Goal: Check status: Check status

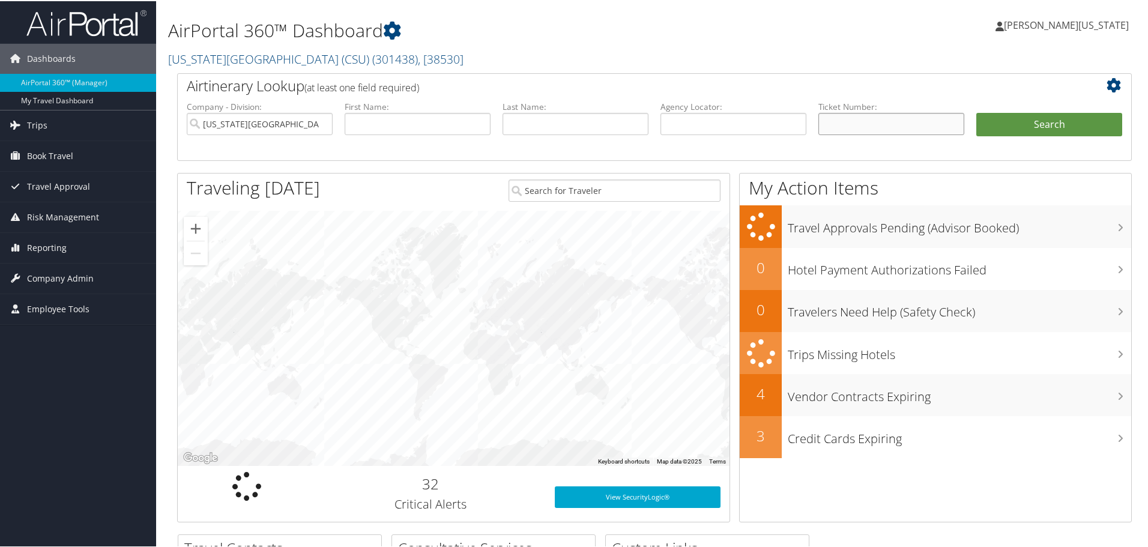
paste input "5267309587001"
type input "5267309587001"
click at [1055, 122] on button "Search" at bounding box center [1049, 124] width 146 height 24
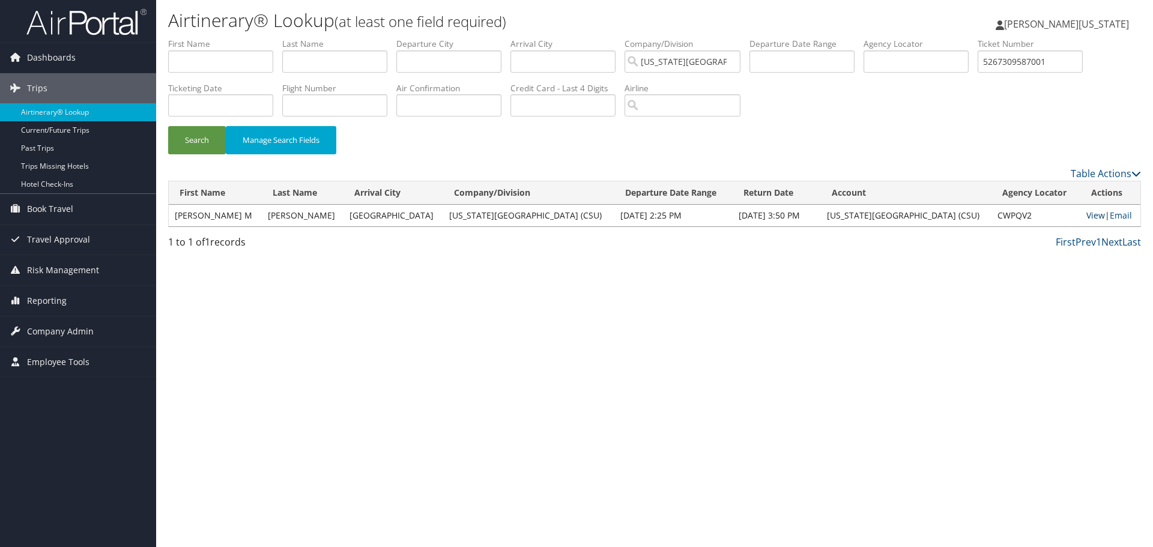
click at [1086, 213] on link "View" at bounding box center [1095, 215] width 19 height 11
click at [1033, 58] on input "5267309587001" at bounding box center [1029, 61] width 105 height 22
paste input "57316"
type input "5267309557316"
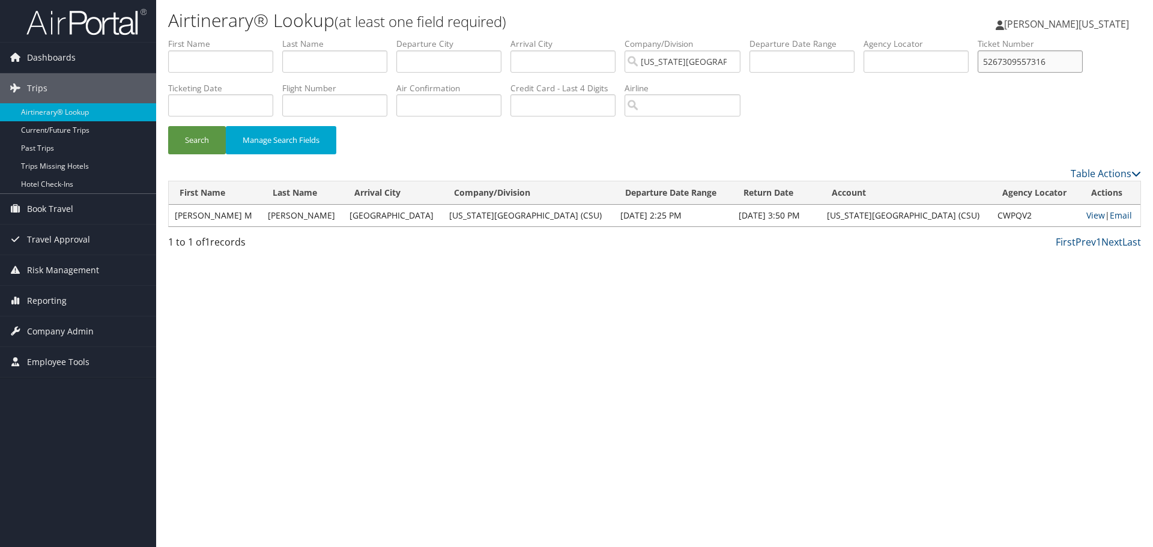
click at [168, 126] on button "Search" at bounding box center [197, 140] width 58 height 28
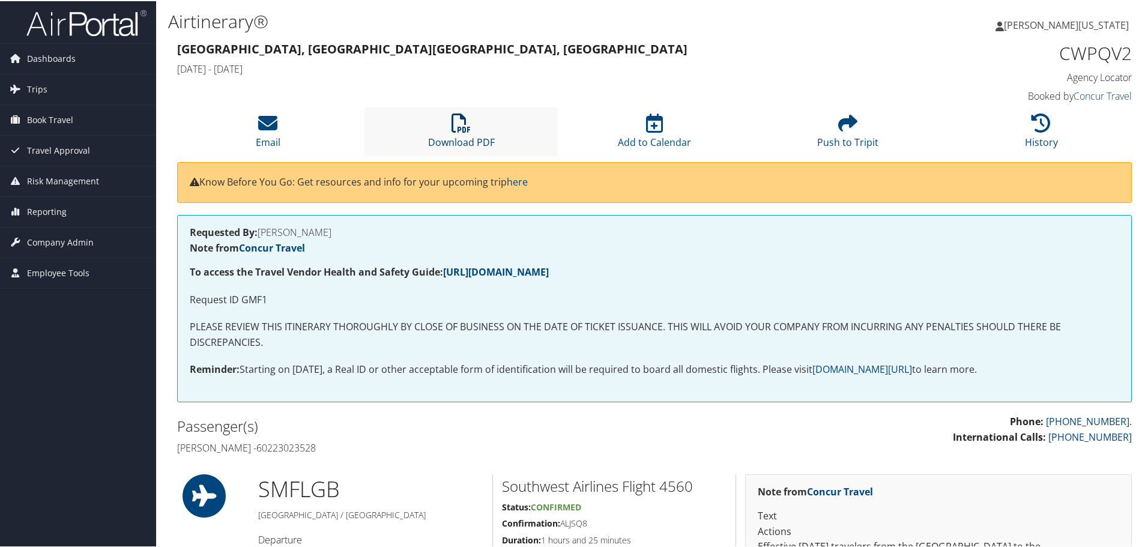
click at [462, 117] on icon at bounding box center [460, 121] width 19 height 19
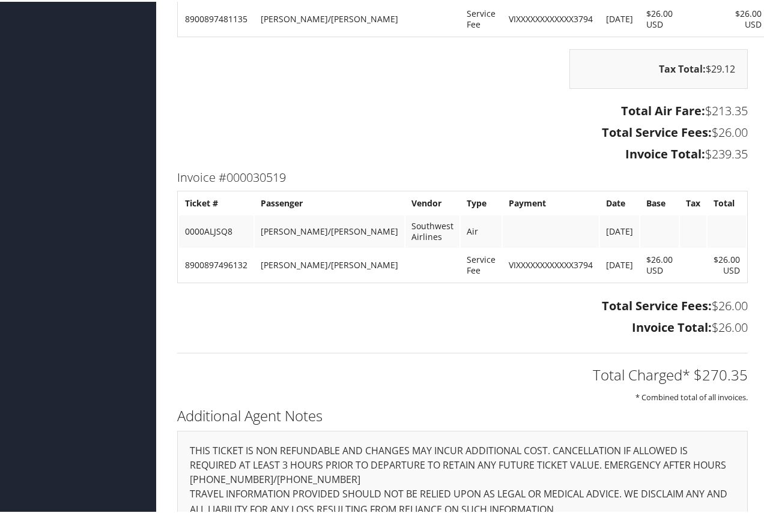
scroll to position [1213, 0]
